Goal: Transaction & Acquisition: Subscribe to service/newsletter

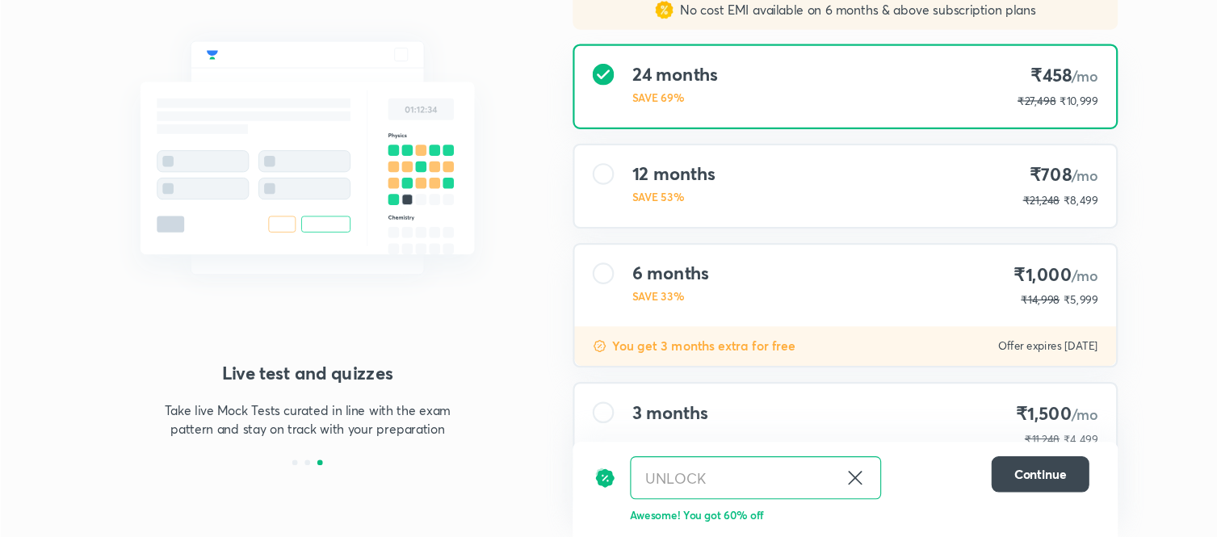
scroll to position [125, 0]
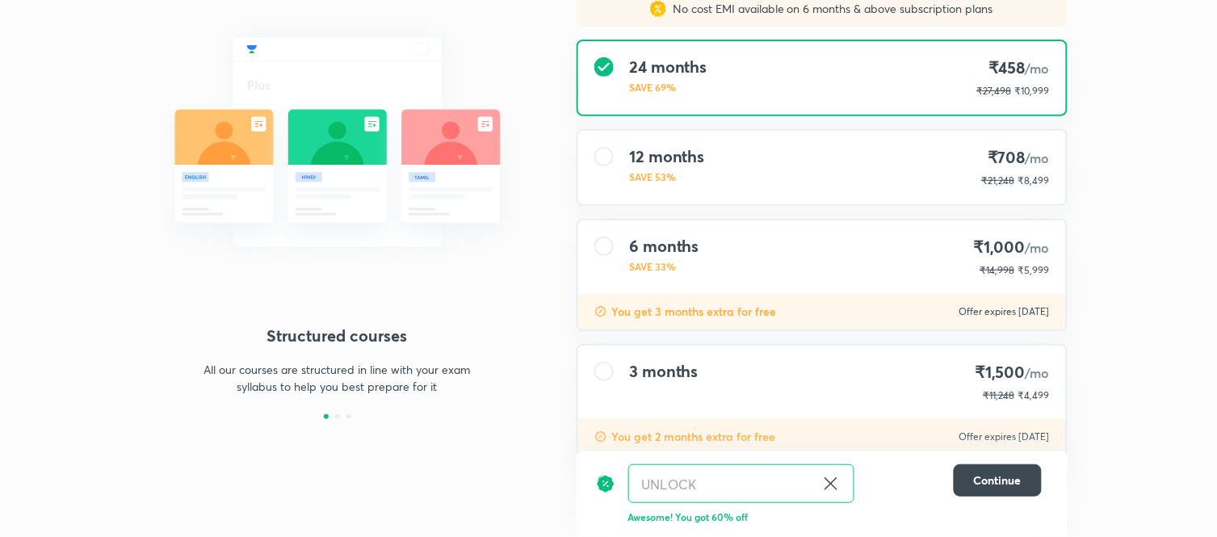
drag, startPoint x: 1041, startPoint y: 1, endPoint x: 537, endPoint y: 271, distance: 572.1
click at [537, 271] on div "Structured courses All our courses are structured in line with your exam syllab…" at bounding box center [609, 248] width 918 height 656
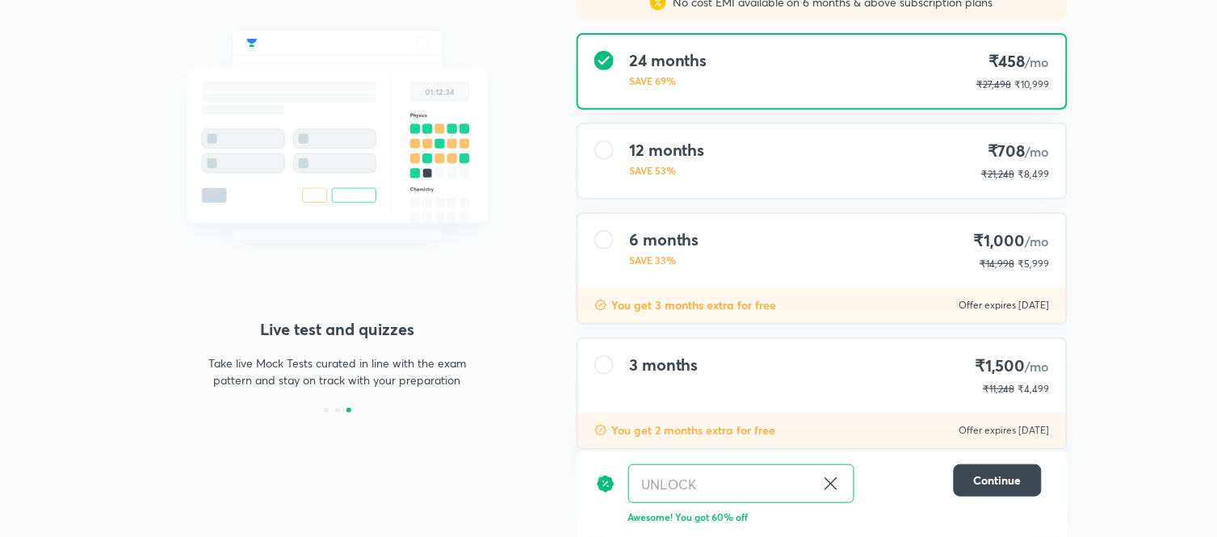
scroll to position [155, 0]
